Goal: Information Seeking & Learning: Understand process/instructions

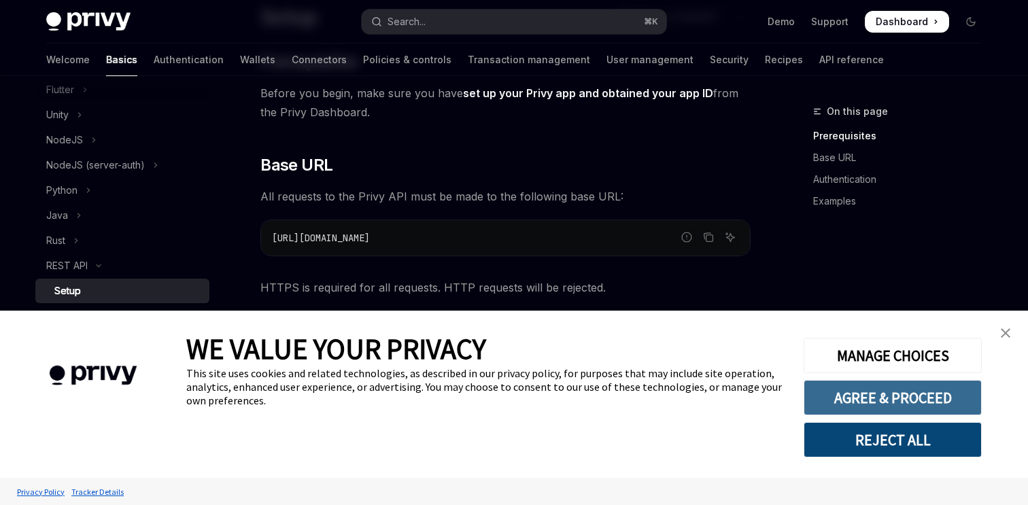
click at [933, 394] on button "AGREE & PROCEED" at bounding box center [893, 397] width 178 height 35
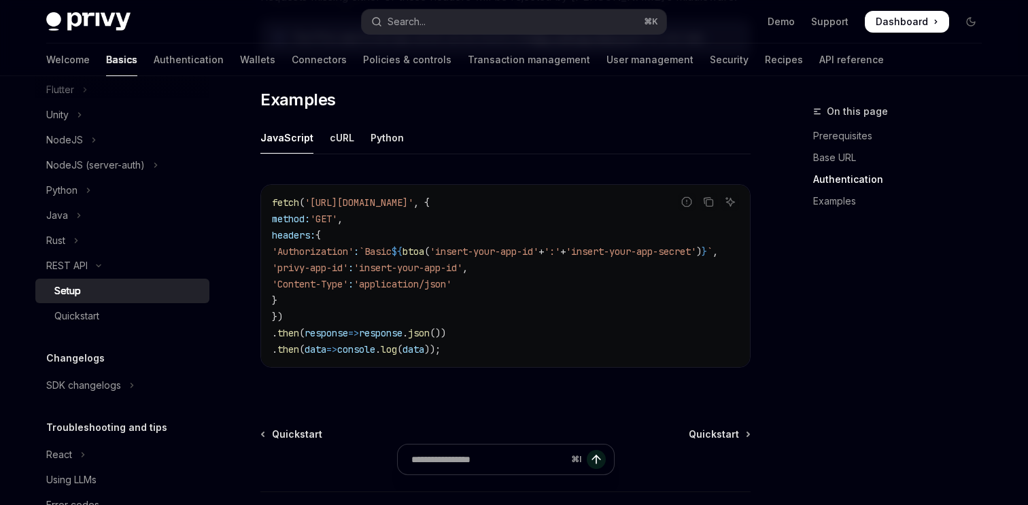
scroll to position [806, 0]
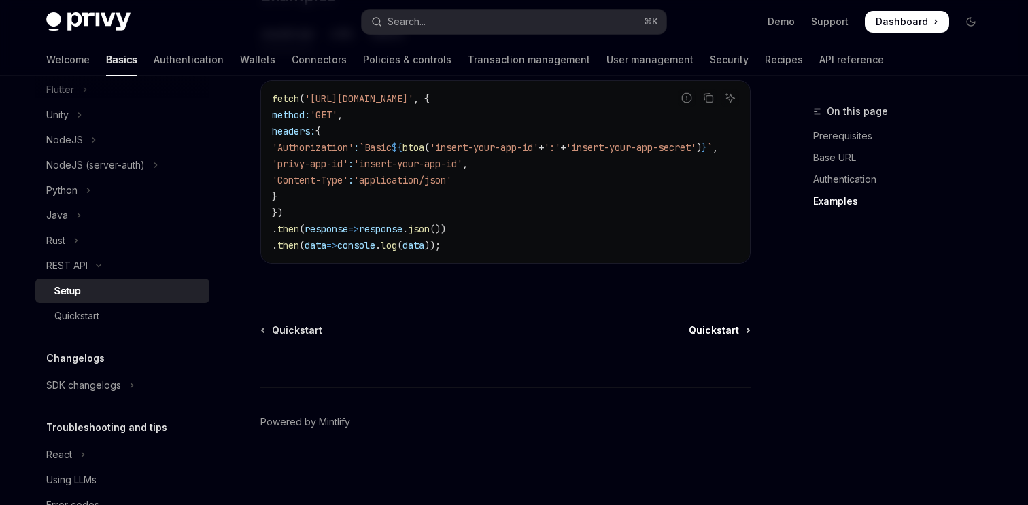
click at [706, 329] on span "Quickstart" at bounding box center [714, 331] width 50 height 14
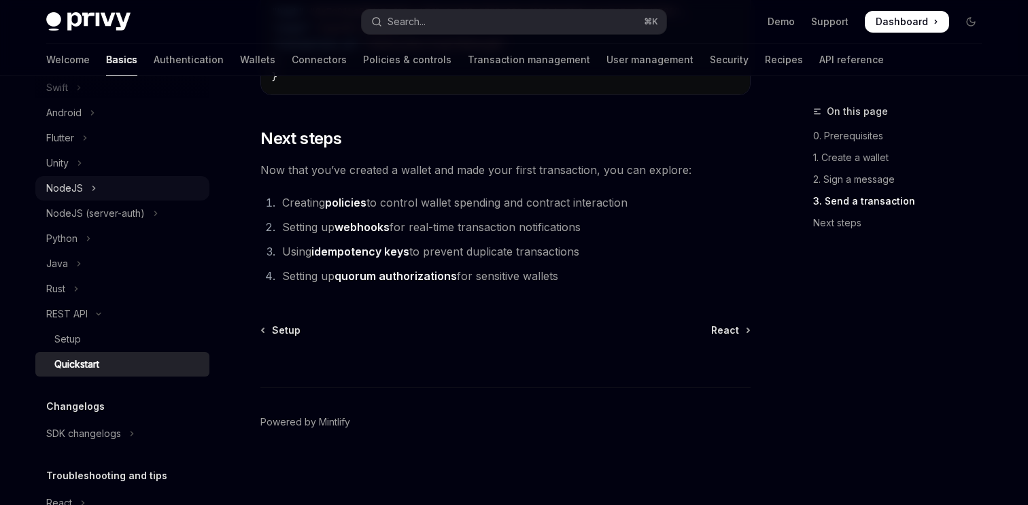
scroll to position [247, 0]
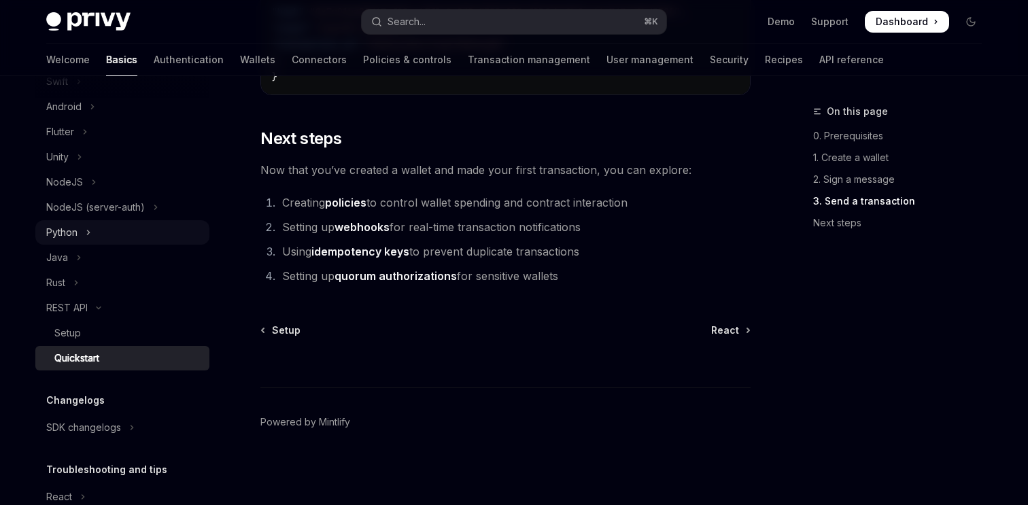
click at [85, 233] on button "Python" at bounding box center [122, 232] width 174 height 24
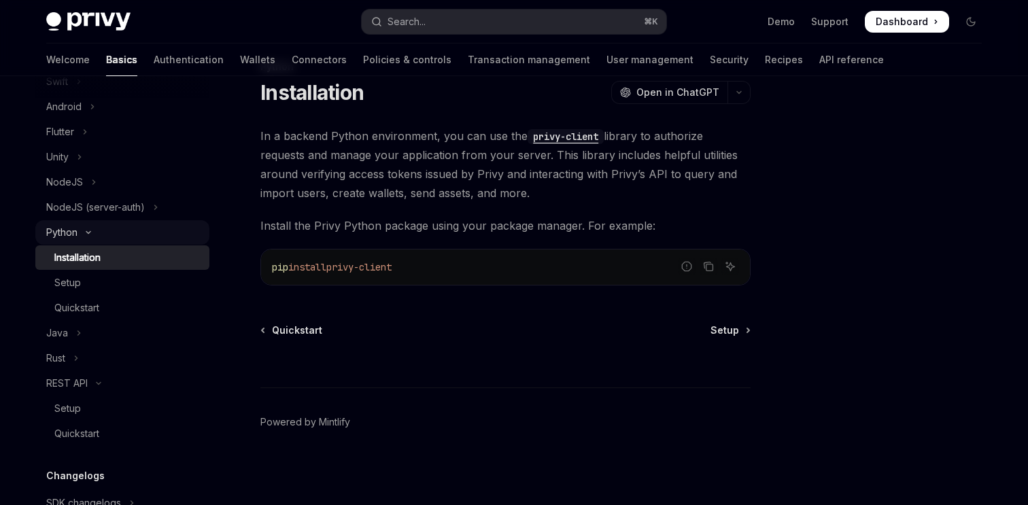
scroll to position [45, 0]
click at [88, 306] on div "Quickstart" at bounding box center [76, 308] width 45 height 16
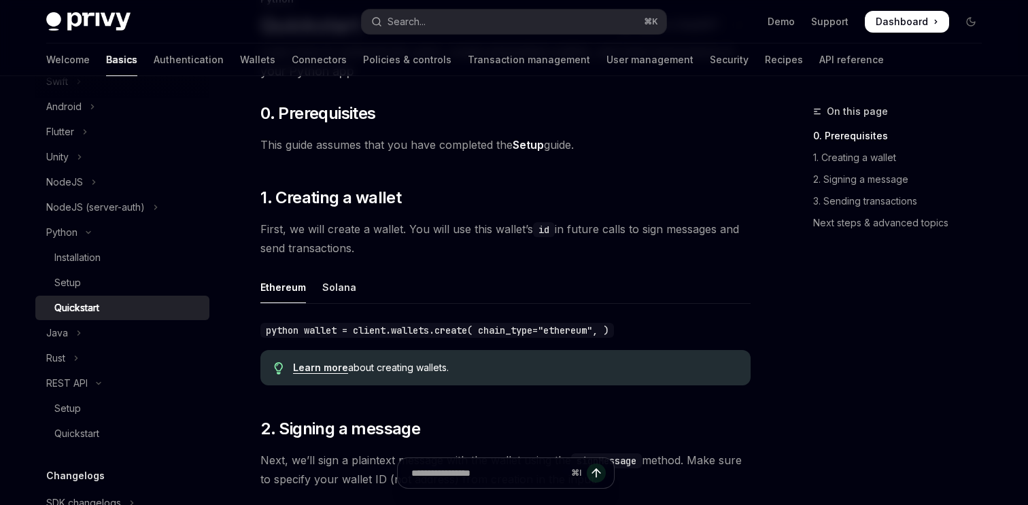
scroll to position [126, 0]
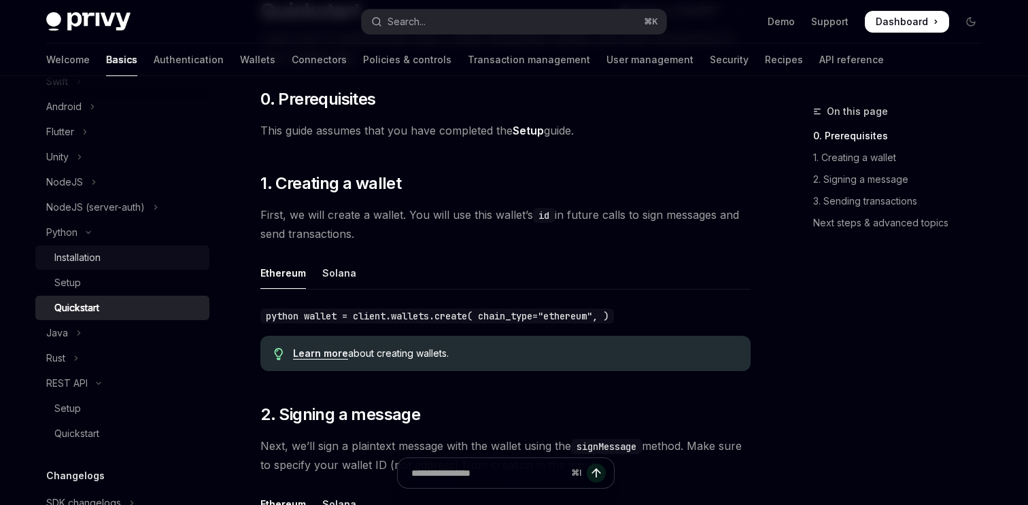
click at [97, 254] on div "Installation" at bounding box center [77, 258] width 46 height 16
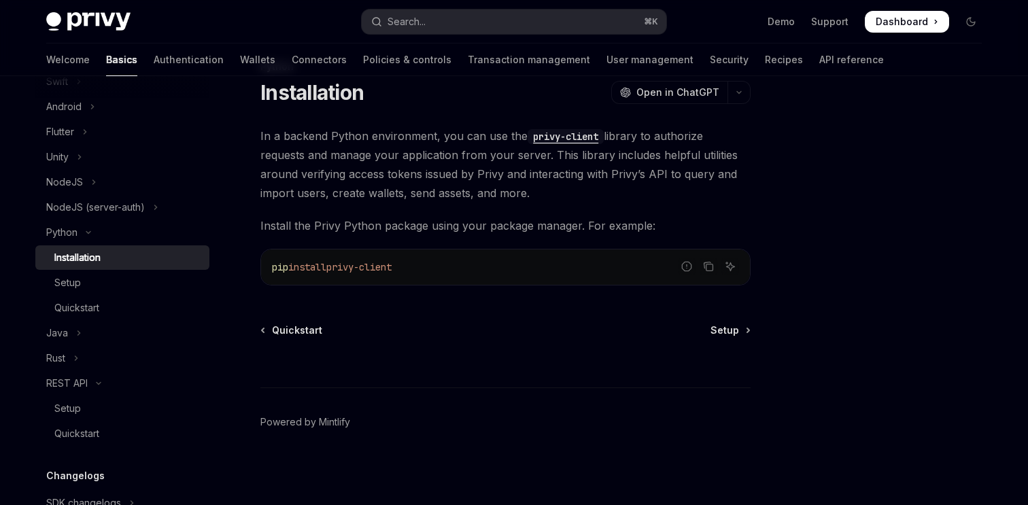
click at [392, 262] on span "privy-client" at bounding box center [358, 267] width 65 height 12
copy div "pip install privy-client"
click at [303, 337] on div "⌘ I" at bounding box center [505, 362] width 490 height 50
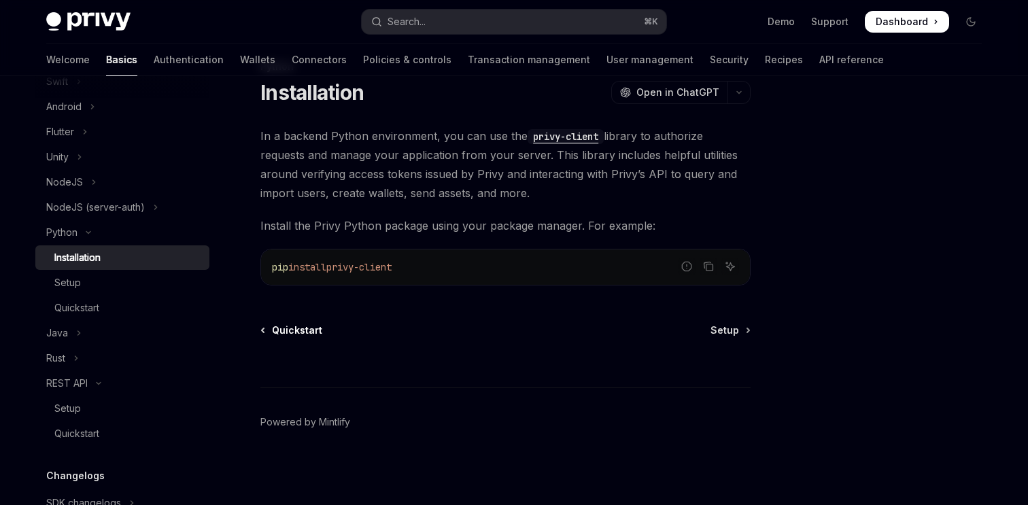
click at [303, 333] on span "Quickstart" at bounding box center [297, 331] width 50 height 14
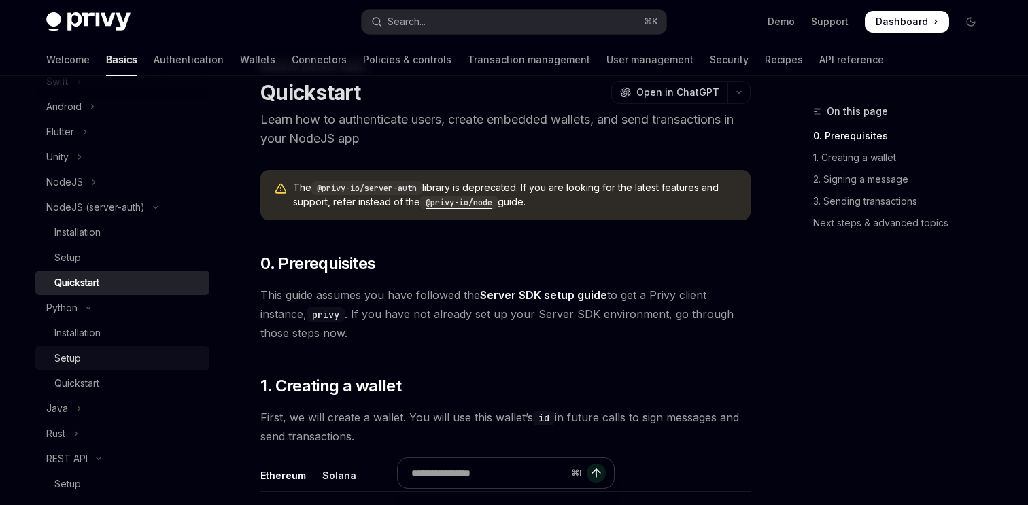
click at [87, 357] on div "Setup" at bounding box center [127, 358] width 147 height 16
type textarea "*"
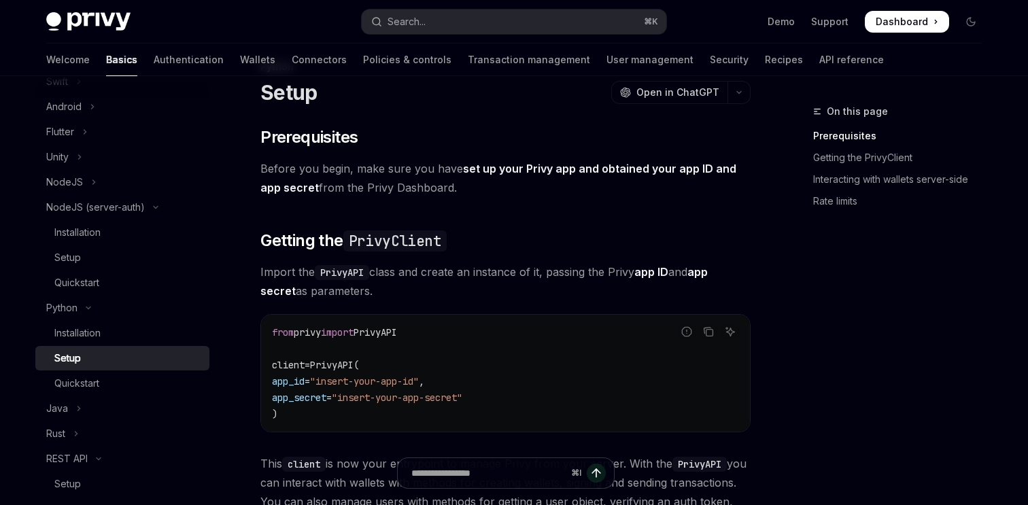
click at [426, 330] on code "from privy import PrivyAPI client = PrivyAPI( app_id = "insert-your-app-id" , a…" at bounding box center [505, 373] width 467 height 98
copy code "from privy import PrivyAPI"
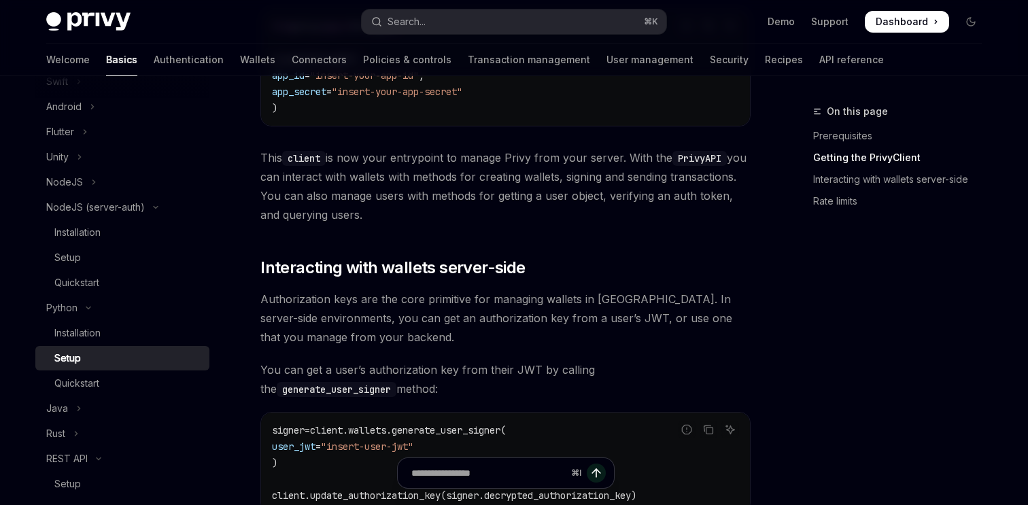
scroll to position [350, 0]
